Goal: Find specific page/section: Find specific page/section

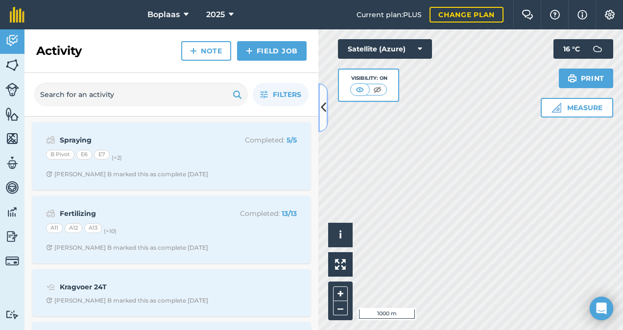
click at [322, 121] on button at bounding box center [324, 107] width 10 height 49
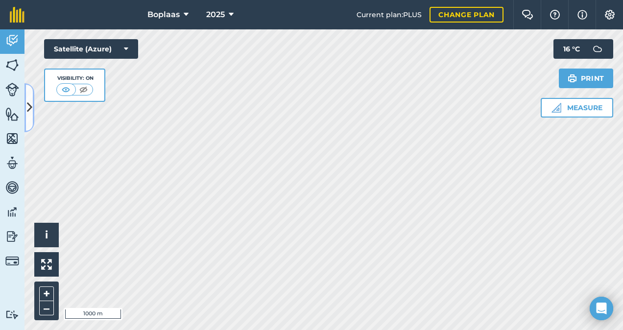
click at [30, 106] on icon at bounding box center [29, 107] width 5 height 17
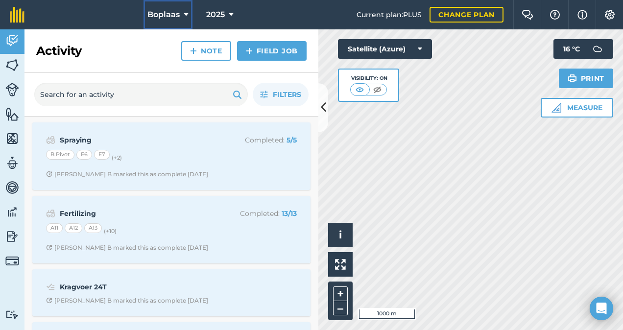
click at [187, 20] on icon at bounding box center [186, 15] width 5 height 12
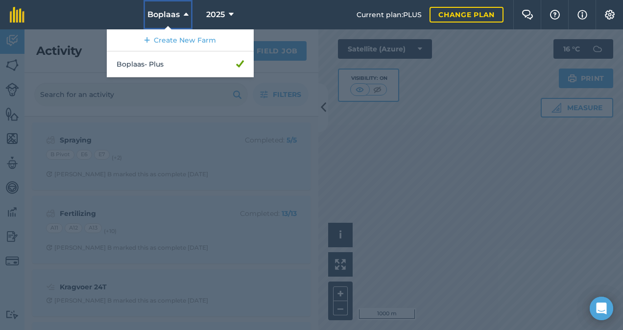
click at [188, 17] on button "Boplaas" at bounding box center [168, 14] width 49 height 29
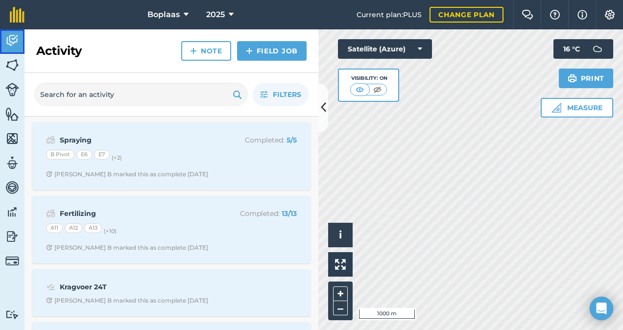
click at [8, 39] on img at bounding box center [12, 40] width 14 height 15
click at [19, 176] on link "Vehicles" at bounding box center [12, 188] width 25 height 25
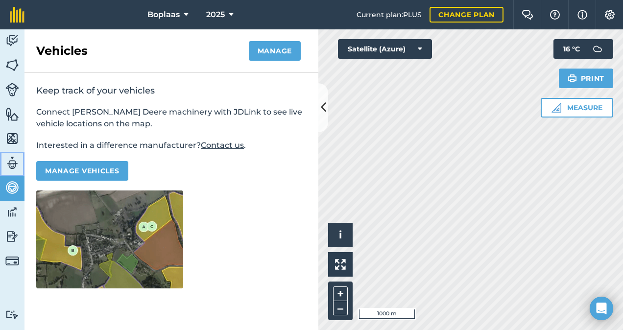
click at [17, 165] on img at bounding box center [12, 163] width 14 height 15
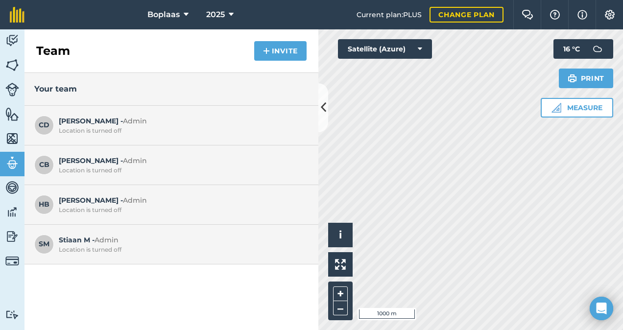
click at [66, 199] on span "Hennie B - Admin Location is turned off" at bounding box center [181, 204] width 245 height 19
click at [148, 283] on div "Your team CD Cheryli D - Admin Location is turned off [PERSON_NAME] B - Admin L…" at bounding box center [172, 201] width 294 height 257
